Goal: Task Accomplishment & Management: Manage account settings

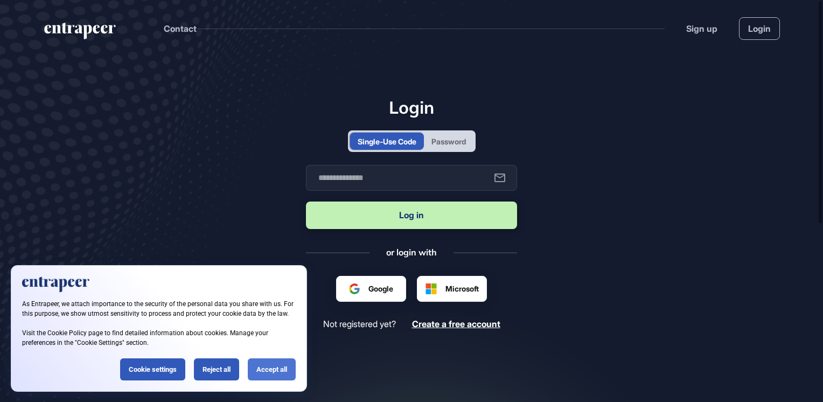
click at [267, 374] on div "Accept all" at bounding box center [272, 369] width 48 height 22
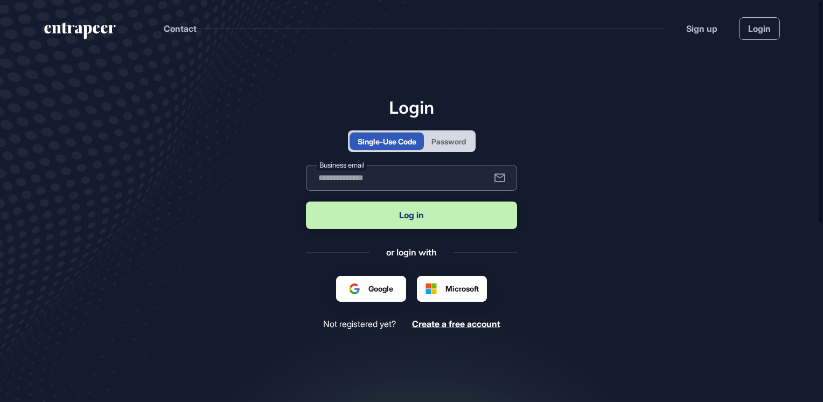
click at [363, 178] on input "text" at bounding box center [411, 178] width 211 height 26
type input "**********"
click at [424, 215] on button "Log in" at bounding box center [411, 215] width 211 height 27
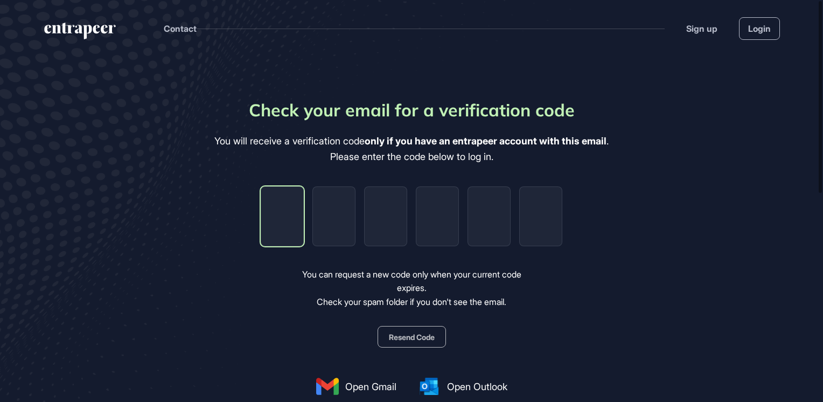
type input "*"
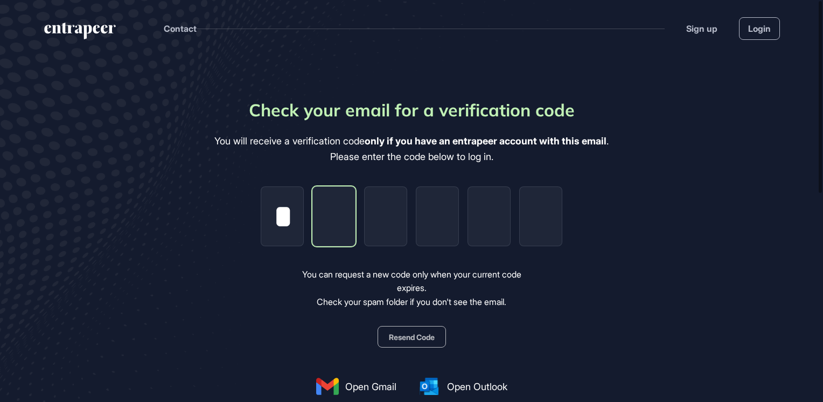
type input "*"
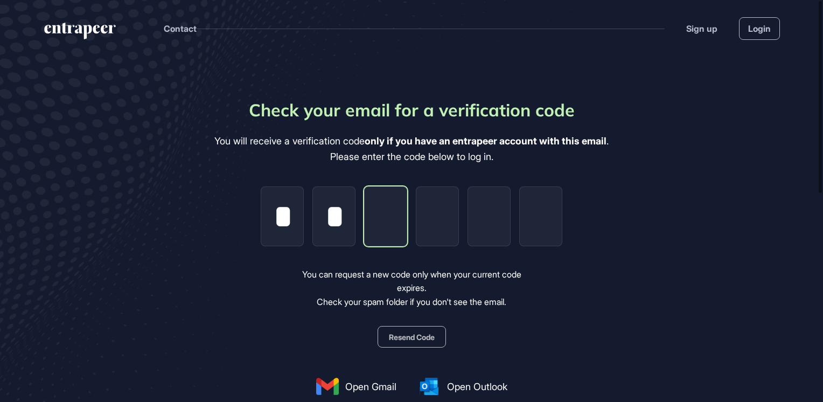
type input "*"
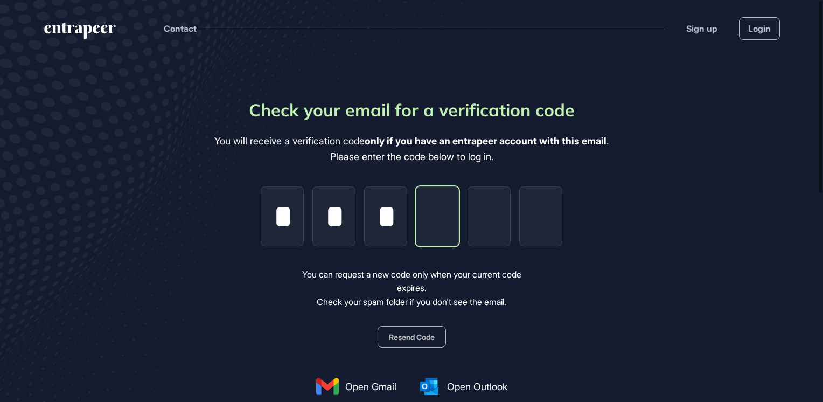
type input "*"
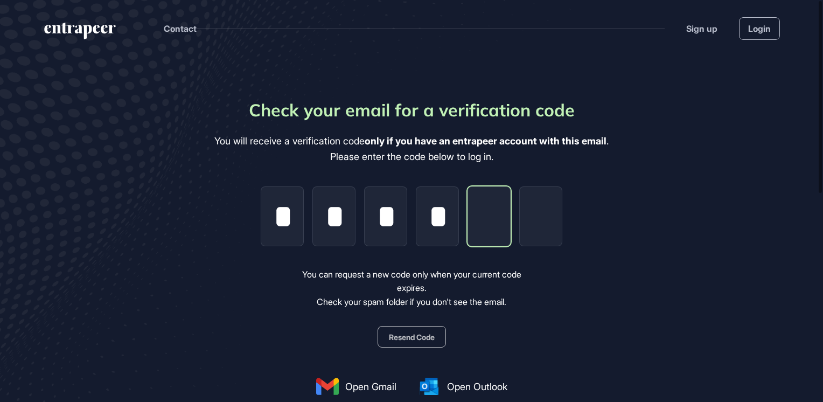
type input "*"
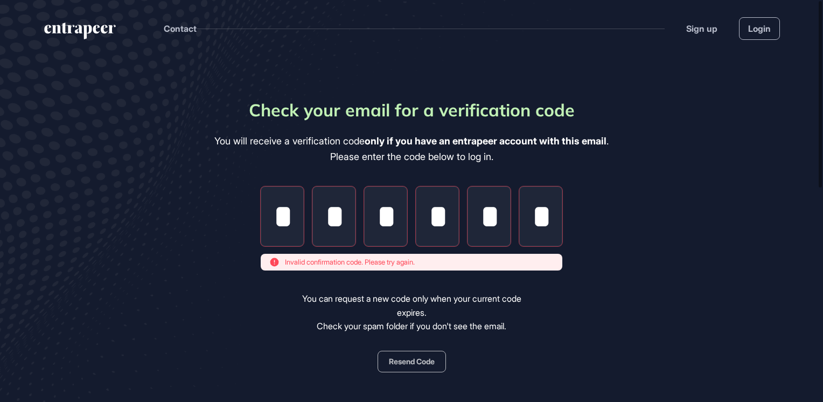
type input "*"
click at [418, 360] on button "Resend Code" at bounding box center [412, 362] width 68 height 22
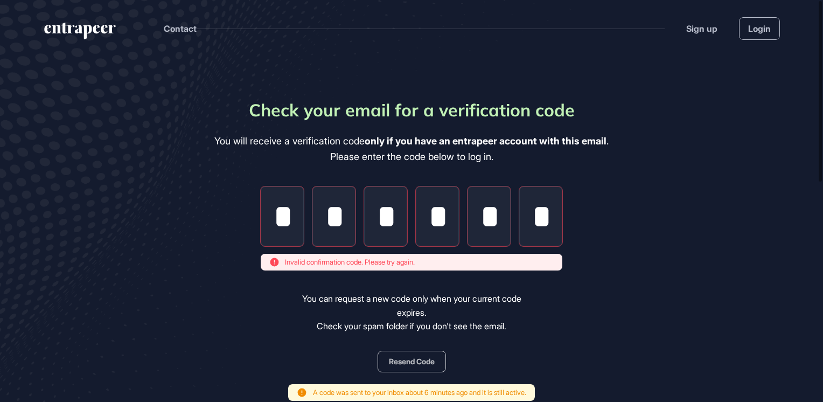
click at [327, 216] on input "*" at bounding box center [334, 216] width 43 height 60
click at [540, 214] on input "*" at bounding box center [540, 216] width 43 height 60
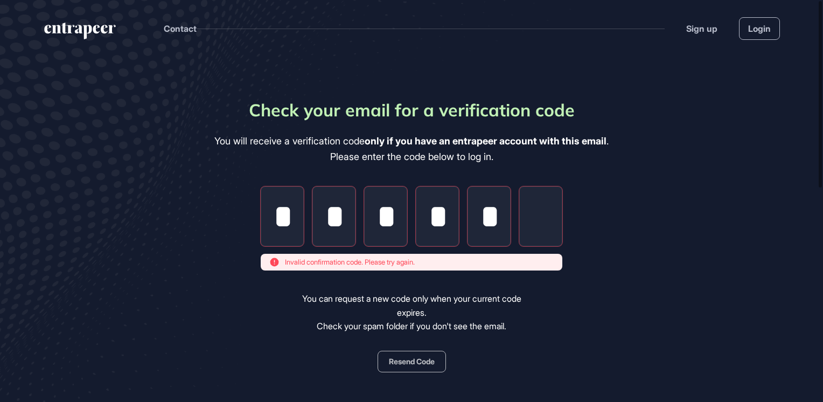
click at [504, 221] on input "*" at bounding box center [489, 216] width 43 height 60
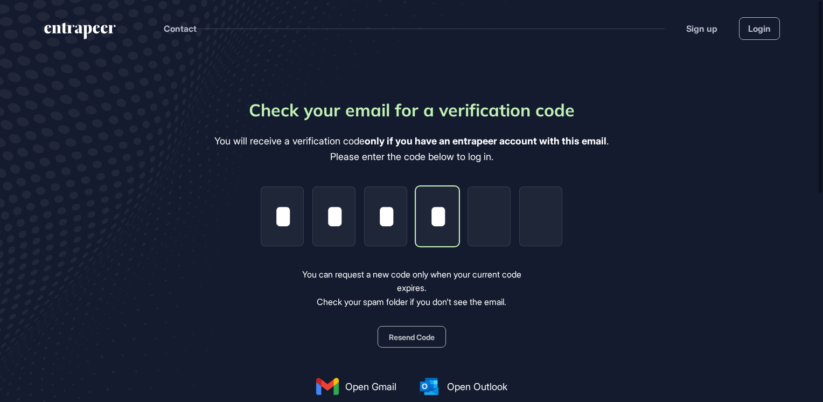
click at [446, 217] on input "*" at bounding box center [437, 216] width 43 height 60
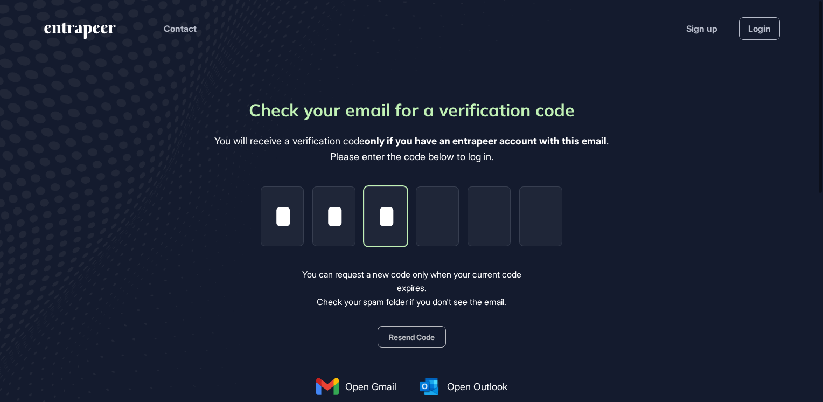
click at [397, 213] on input "*" at bounding box center [385, 216] width 43 height 60
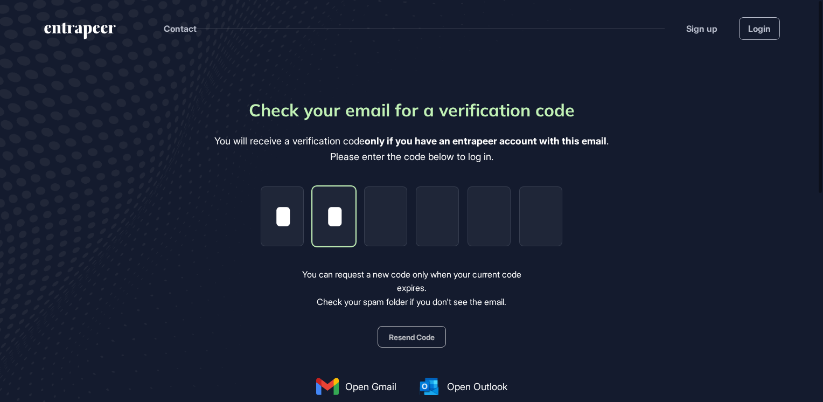
click at [325, 214] on input "*" at bounding box center [334, 216] width 43 height 60
click at [349, 216] on input "*" at bounding box center [334, 216] width 43 height 60
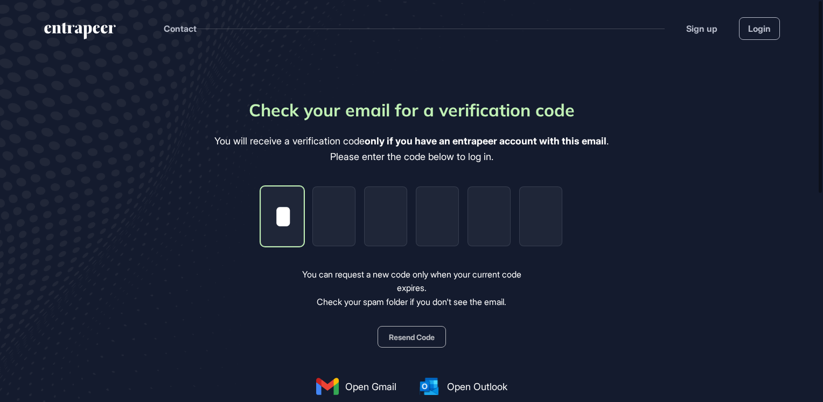
click at [300, 216] on input "*" at bounding box center [282, 216] width 43 height 60
click at [287, 204] on input "tel" at bounding box center [282, 216] width 43 height 60
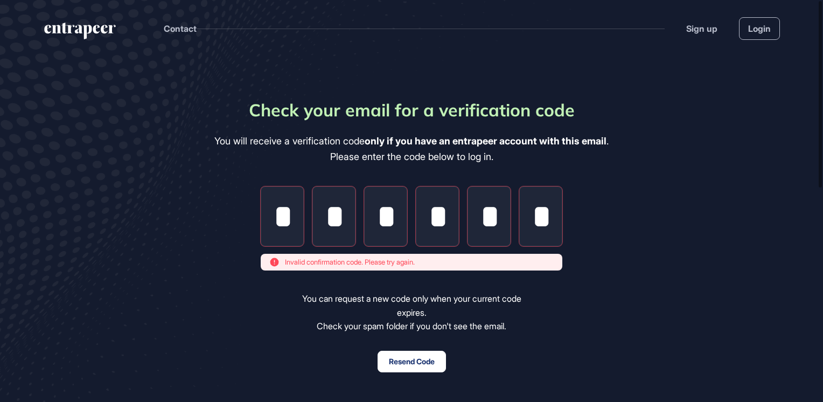
drag, startPoint x: 294, startPoint y: 223, endPoint x: 276, endPoint y: 223, distance: 17.8
click at [276, 223] on input "*" at bounding box center [282, 216] width 43 height 60
type input "*"
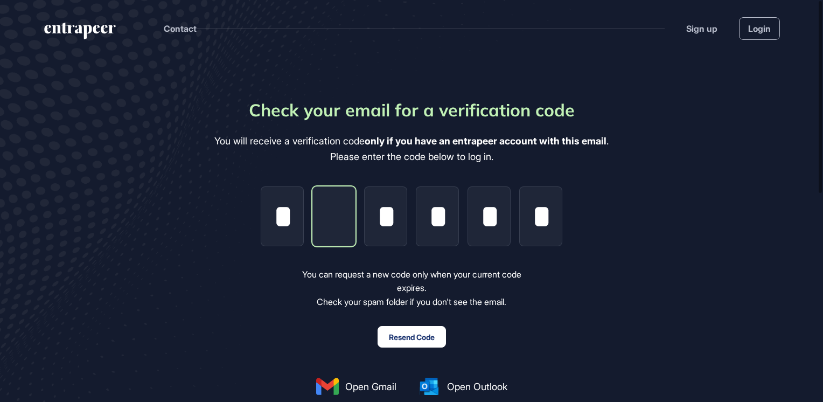
click at [327, 217] on input "tel" at bounding box center [334, 216] width 43 height 60
type input "*"
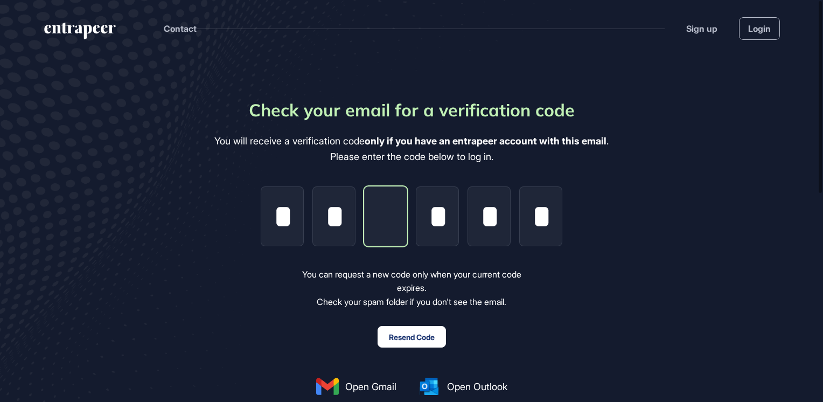
click at [401, 221] on input "tel" at bounding box center [385, 216] width 43 height 60
type input "*"
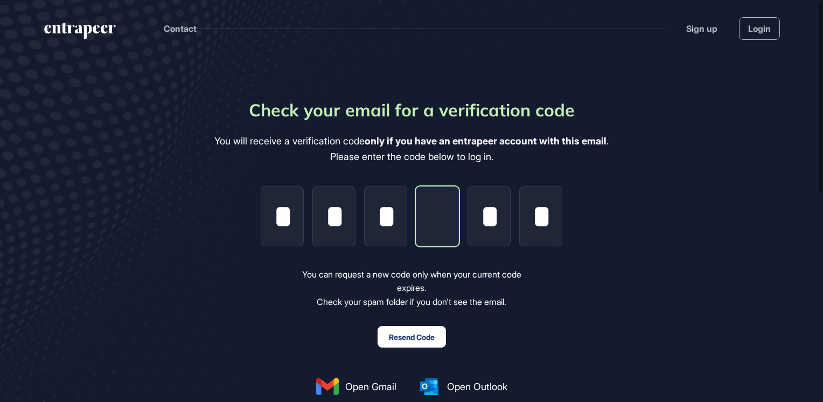
click at [439, 217] on input "tel" at bounding box center [437, 216] width 43 height 60
type input "*"
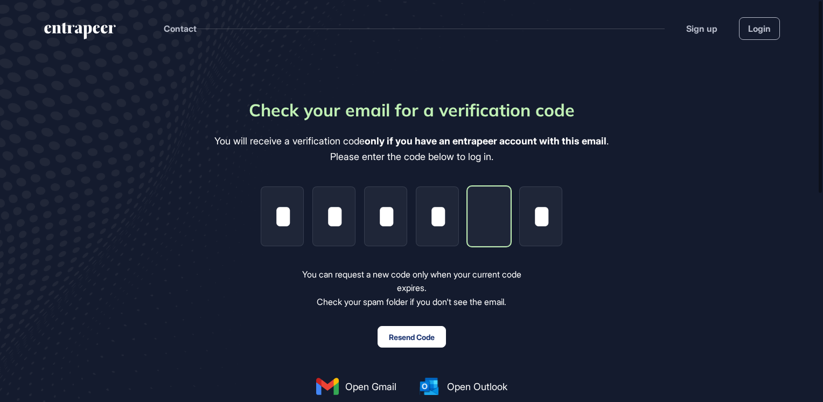
click at [491, 217] on input "tel" at bounding box center [489, 216] width 43 height 60
type input "*"
click at [779, 199] on main "Check your email for a verification code You will receive a verification code o…" at bounding box center [411, 317] width 823 height 521
click at [769, 17] on link "Login" at bounding box center [759, 28] width 41 height 23
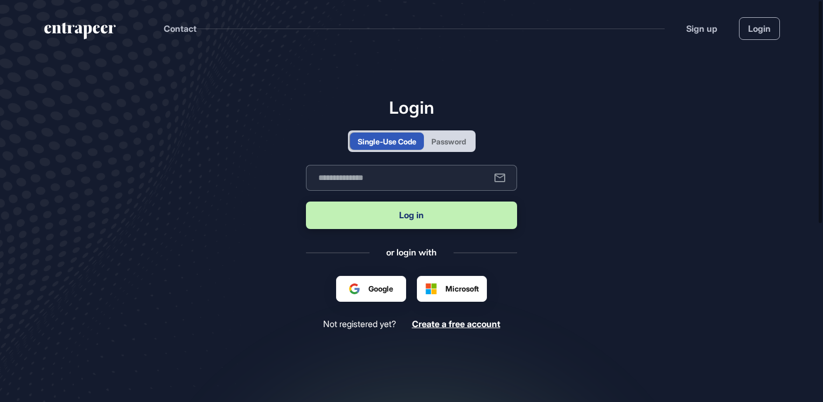
click at [356, 178] on input "text" at bounding box center [411, 178] width 211 height 26
type input "**********"
click at [409, 202] on button "Log in" at bounding box center [411, 215] width 211 height 27
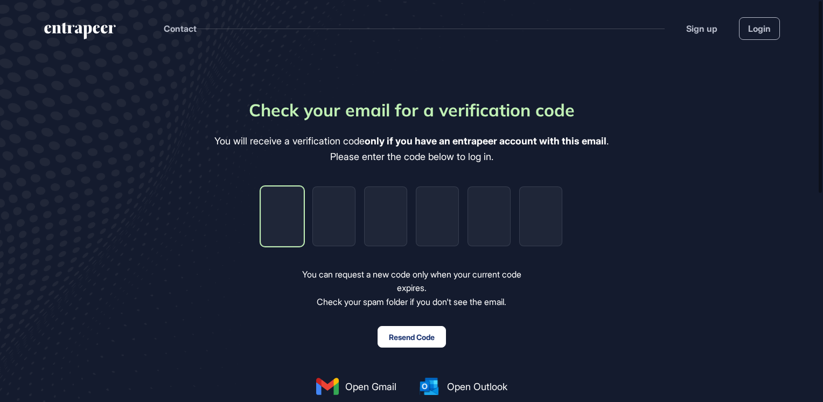
type input "*"
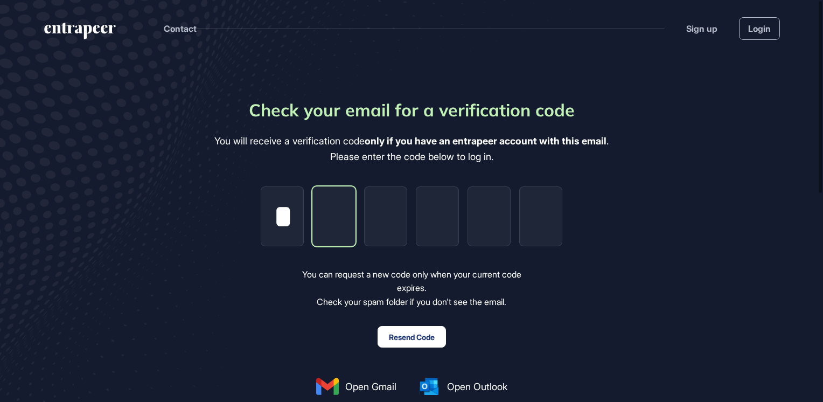
type input "*"
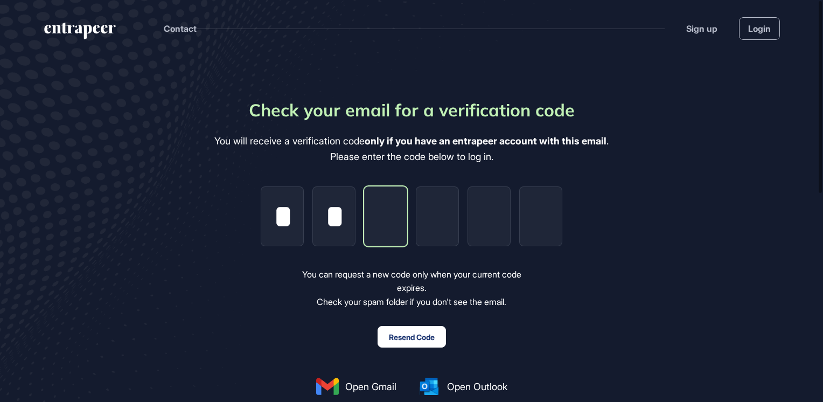
type input "*"
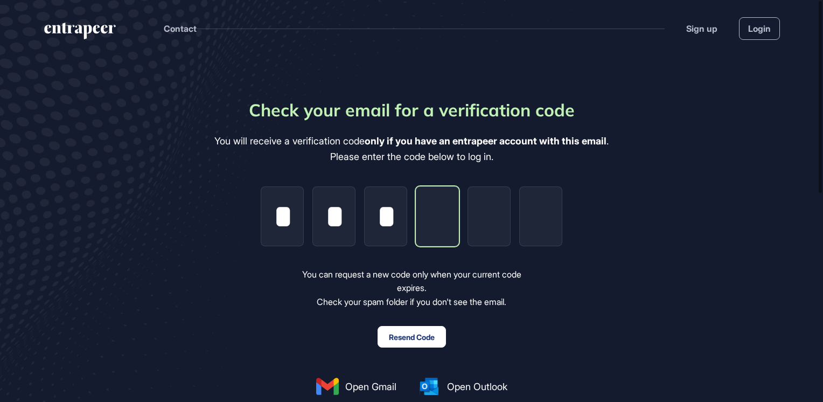
type input "*"
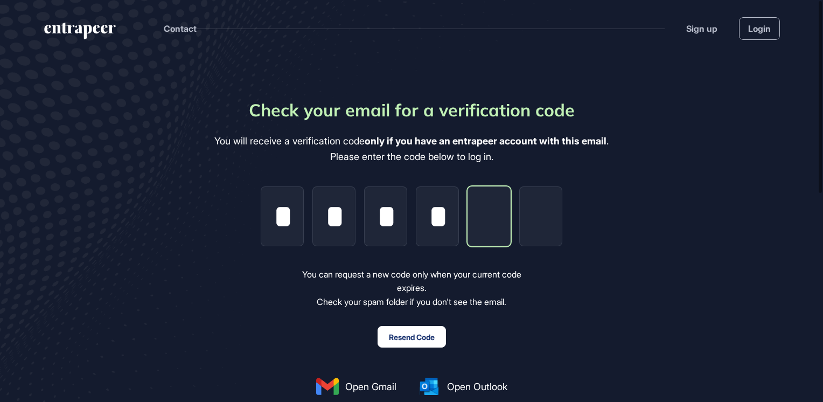
type input "*"
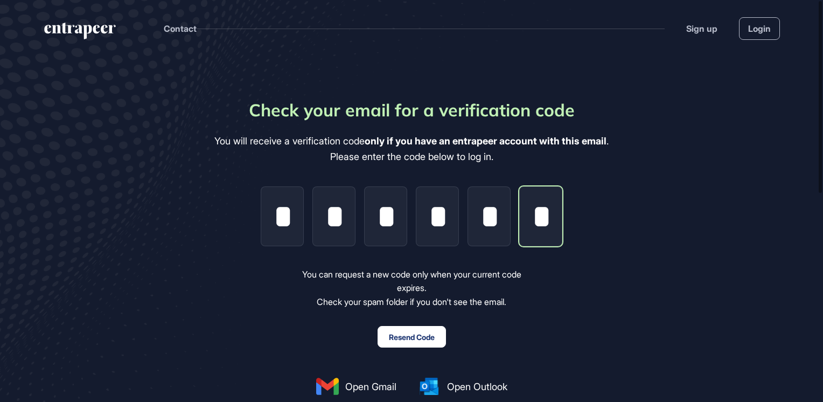
scroll to position [0, 2]
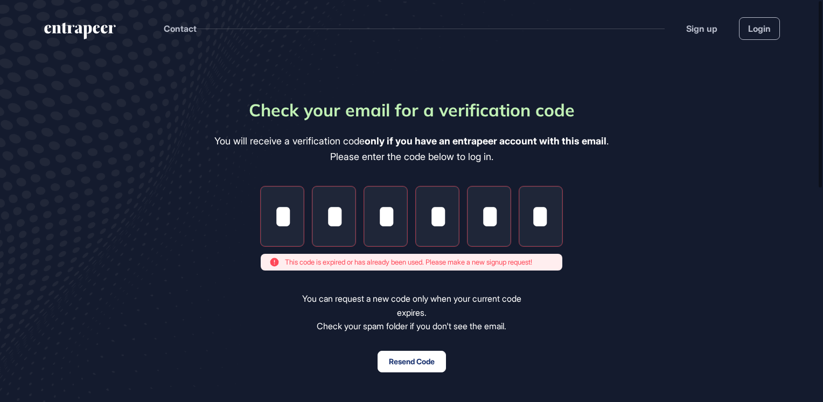
type input "*"
